Goal: Information Seeking & Learning: Check status

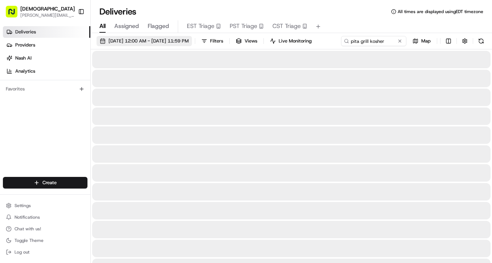
click at [141, 43] on span "[DATE] 12:00 AM - [DATE] 11:59 PM" at bounding box center [148, 41] width 80 height 7
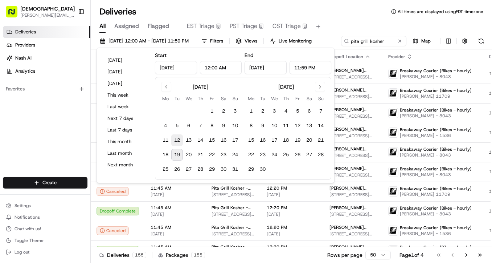
click at [179, 139] on button "12" at bounding box center [177, 140] width 12 height 12
type input "[DATE]"
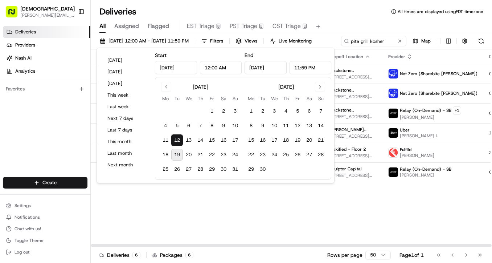
click at [350, 49] on div "[DATE] 12:00 AM - [DATE] 11:59 PM Filters Views Live Monitoring pita grill kosh…" at bounding box center [291, 42] width 401 height 13
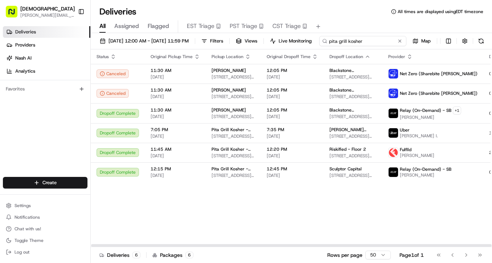
click at [319, 46] on input "pita grill kosher" at bounding box center [362, 41] width 87 height 10
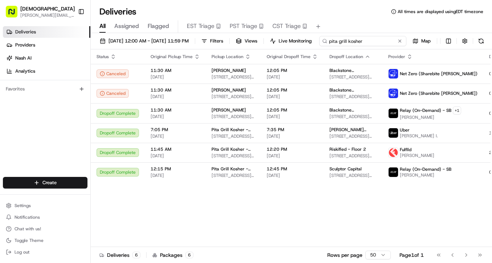
click at [319, 46] on input "pita grill kosher" at bounding box center [362, 41] width 87 height 10
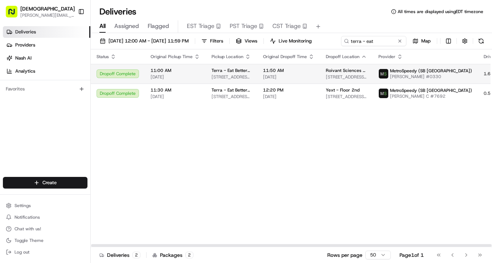
click at [166, 80] on span "[DATE]" at bounding box center [175, 77] width 49 height 6
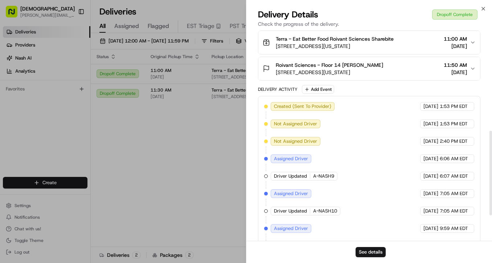
scroll to position [312, 0]
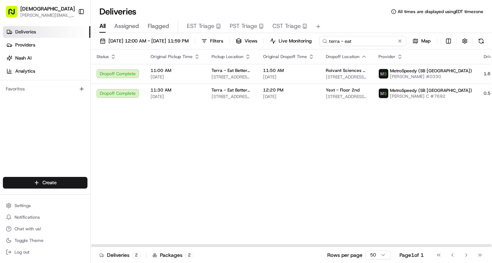
click at [319, 46] on input "terra - eat" at bounding box center [362, 41] width 87 height 10
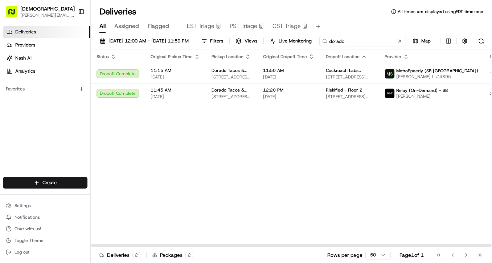
type input "dorado"
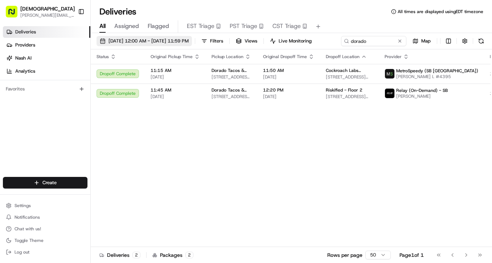
click at [181, 41] on span "[DATE] 12:00 AM - [DATE] 11:59 PM" at bounding box center [148, 41] width 80 height 7
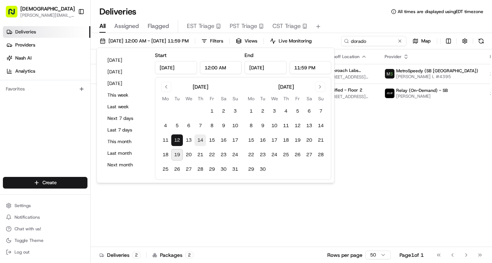
click at [196, 140] on button "14" at bounding box center [200, 140] width 12 height 12
type input "[DATE]"
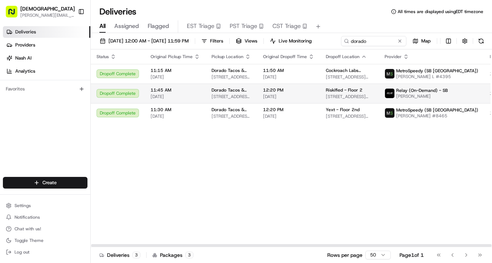
click at [246, 93] on span "Dorado Tacos & Quesadillas" at bounding box center [231, 90] width 40 height 6
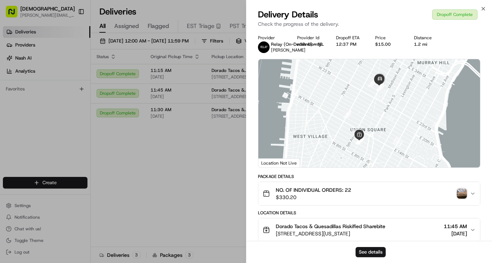
scroll to position [225, 0]
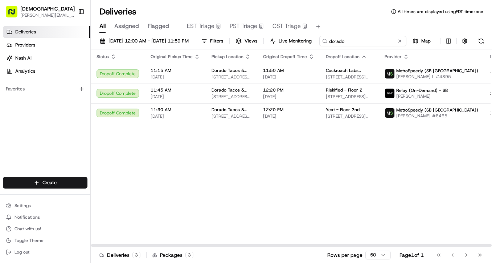
click at [319, 46] on input "dorado" at bounding box center [362, 41] width 87 height 10
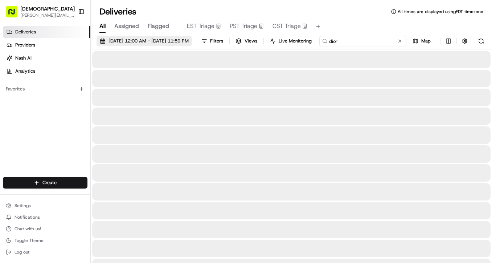
type input "dior"
click at [147, 40] on span "[DATE] 12:00 AM - [DATE] 11:59 PM" at bounding box center [148, 41] width 80 height 7
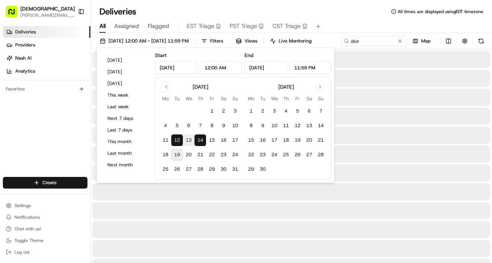
click at [379, 47] on div "[DATE] 12:00 AM - [DATE] 11:59 PM Filters Views Live Monitoring dior Map" at bounding box center [291, 42] width 401 height 13
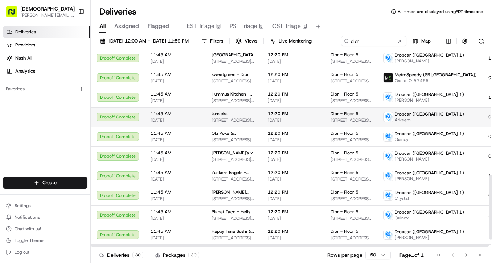
scroll to position [383, 0]
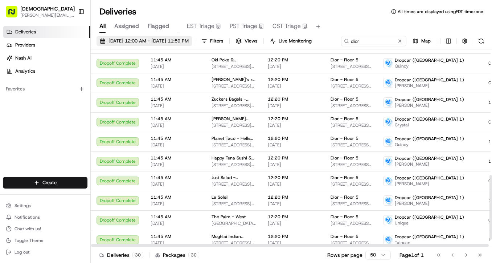
click at [156, 40] on span "[DATE] 12:00 AM - [DATE] 11:59 PM" at bounding box center [148, 41] width 80 height 7
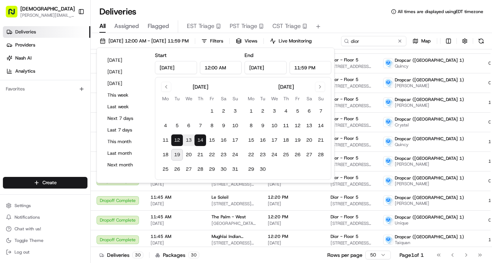
click at [199, 141] on button "14" at bounding box center [200, 140] width 12 height 12
type input "[DATE]"
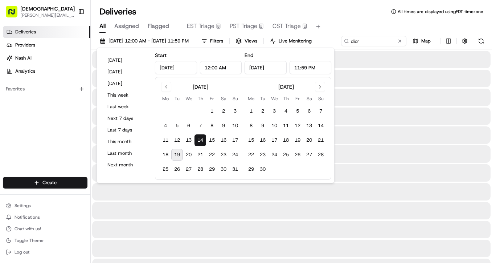
click at [356, 23] on div "All Assigned Flagged EST Triage PST Triage CST Triage" at bounding box center [291, 26] width 401 height 13
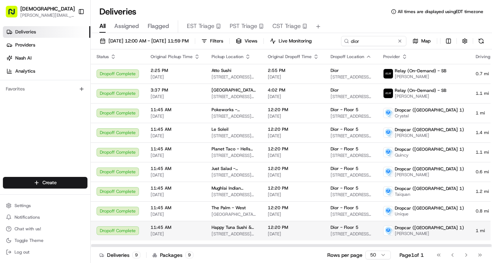
click at [217, 237] on td "Happy Tuna Sushi & Crispy Rice - [GEOGRAPHIC_DATA][STREET_ADDRESS][US_STATE][GE…" at bounding box center [234, 231] width 56 height 20
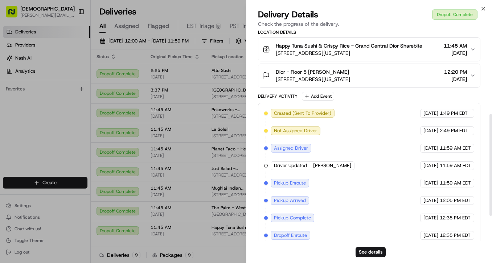
scroll to position [173, 0]
